Goal: Information Seeking & Learning: Learn about a topic

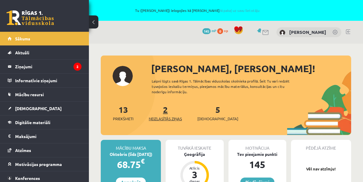
click at [165, 110] on link "2 Neizlasītās ziņas" at bounding box center [165, 112] width 33 height 17
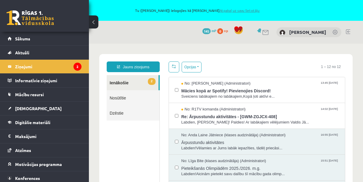
click at [244, 8] on link "Atpakaļ uz savu lietotāju" at bounding box center [240, 10] width 40 height 5
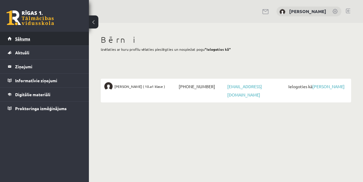
click at [35, 39] on link "Sākums" at bounding box center [45, 39] width 74 height 14
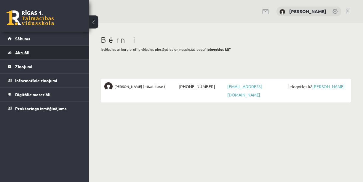
click at [23, 51] on span "Aktuāli" at bounding box center [22, 52] width 14 height 5
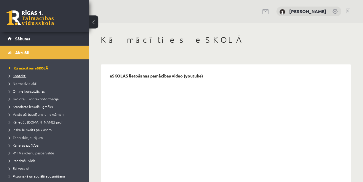
click at [23, 76] on span "Kontakti" at bounding box center [17, 75] width 17 height 5
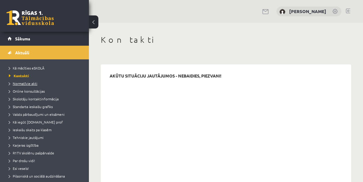
click at [23, 83] on span "Normatīvie akti" at bounding box center [23, 83] width 28 height 5
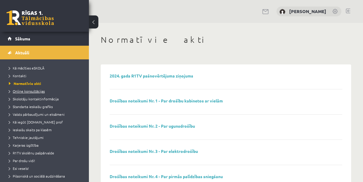
click at [20, 91] on span "Online konsultācijas" at bounding box center [27, 91] width 36 height 5
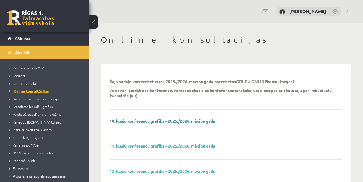
click at [148, 120] on link "10. klašu konferenču grafiks - 2025./2026. mācību gads" at bounding box center [163, 120] width 106 height 5
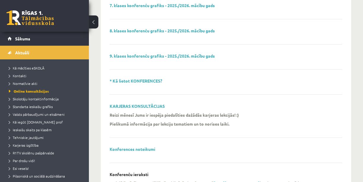
scroll to position [191, 0]
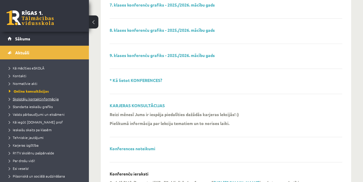
click at [44, 98] on span "Skolotāju kontaktinformācija" at bounding box center [34, 98] width 50 height 5
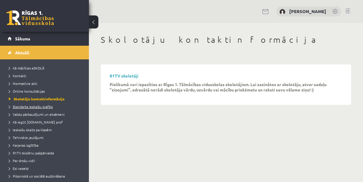
click at [40, 105] on span "Standarta ieskaišu grafiks" at bounding box center [31, 106] width 44 height 5
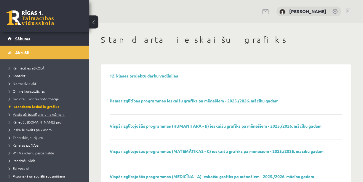
click at [37, 113] on span "Valsts pārbaudījumi un eksāmeni" at bounding box center [37, 114] width 56 height 5
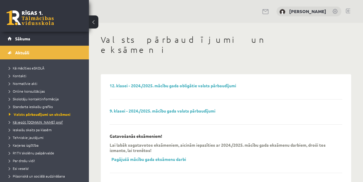
click at [35, 120] on span "Kā iegūt [DOMAIN_NAME] prof" at bounding box center [36, 121] width 54 height 5
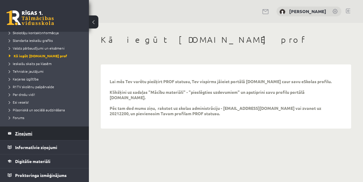
scroll to position [66, 0]
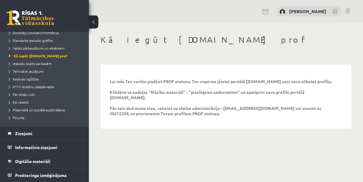
click at [92, 20] on button at bounding box center [93, 21] width 9 height 13
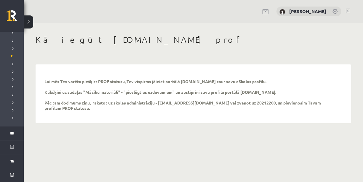
click at [28, 18] on button at bounding box center [28, 21] width 9 height 13
